Goal: Task Accomplishment & Management: Manage account settings

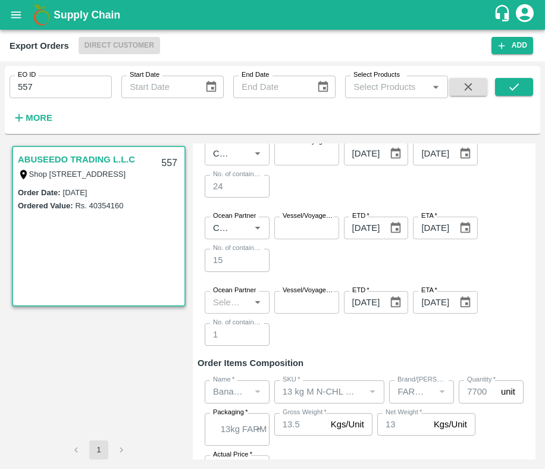
scroll to position [441, 0]
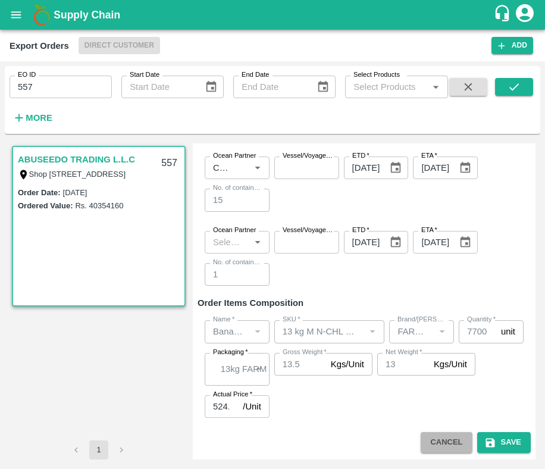
click at [435, 436] on button "Cancel" at bounding box center [446, 442] width 51 height 21
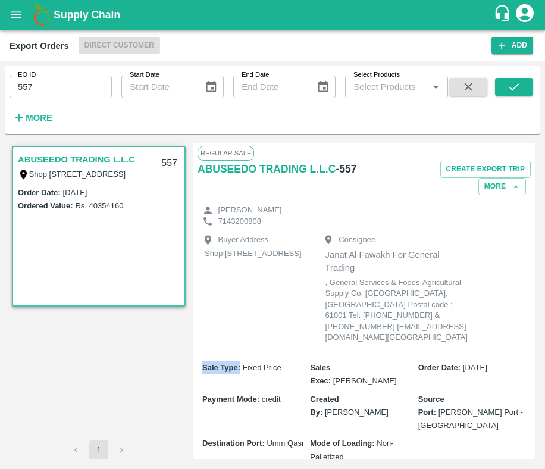
drag, startPoint x: 204, startPoint y: 378, endPoint x: 241, endPoint y: 380, distance: 37.0
click at [241, 372] on label "Sale Type :" at bounding box center [222, 367] width 40 height 9
copy b "Sale Type :"
drag, startPoint x: 243, startPoint y: 380, endPoint x: 284, endPoint y: 382, distance: 41.1
click at [284, 374] on div "Sale Type : Fixed Price" at bounding box center [256, 367] width 108 height 13
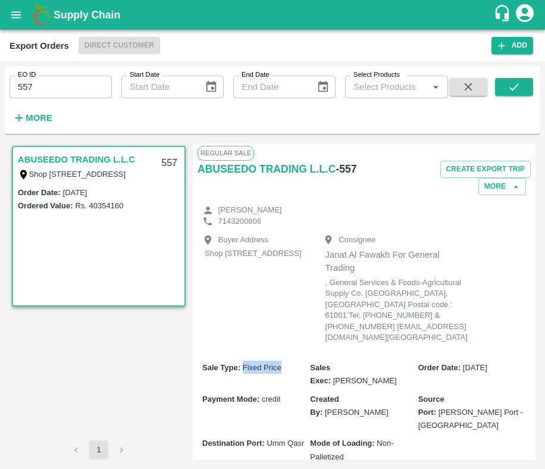
copy span "Fixed Price"
click at [499, 186] on button "More" at bounding box center [503, 186] width 48 height 17
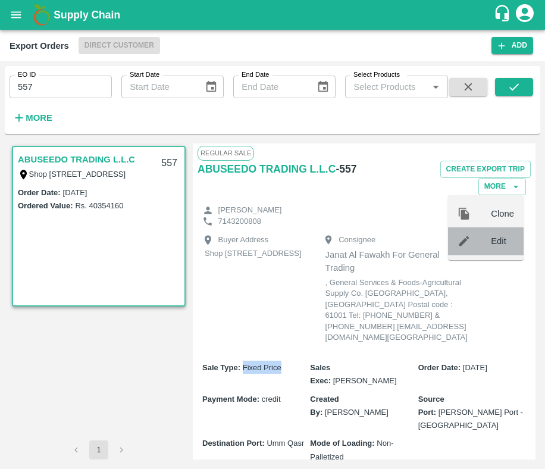
click at [489, 241] on div at bounding box center [474, 241] width 33 height 13
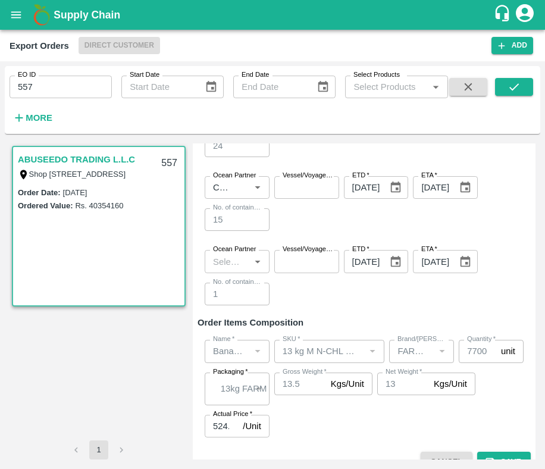
scroll to position [426, 0]
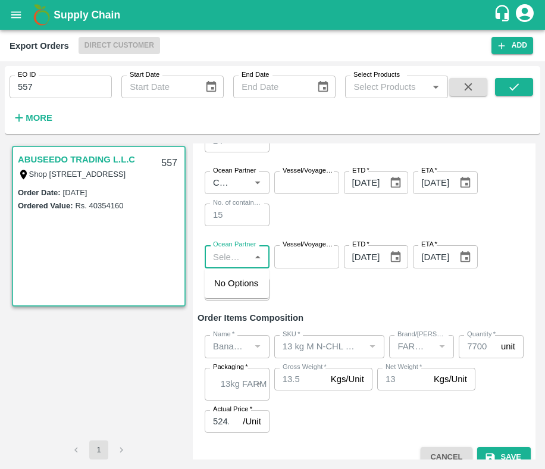
click at [230, 261] on input "Ocean Partner" at bounding box center [227, 256] width 38 height 15
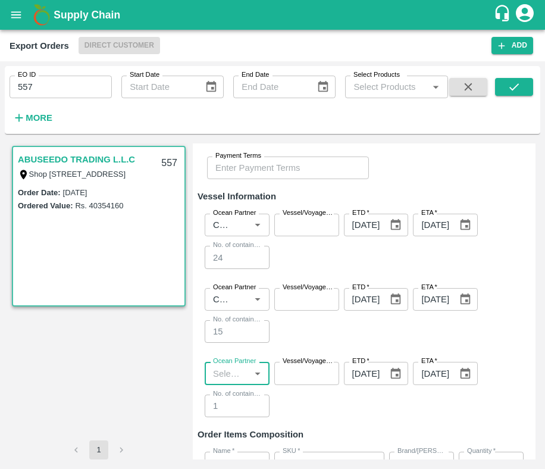
scroll to position [310, 0]
